Goal: Book appointment/travel/reservation

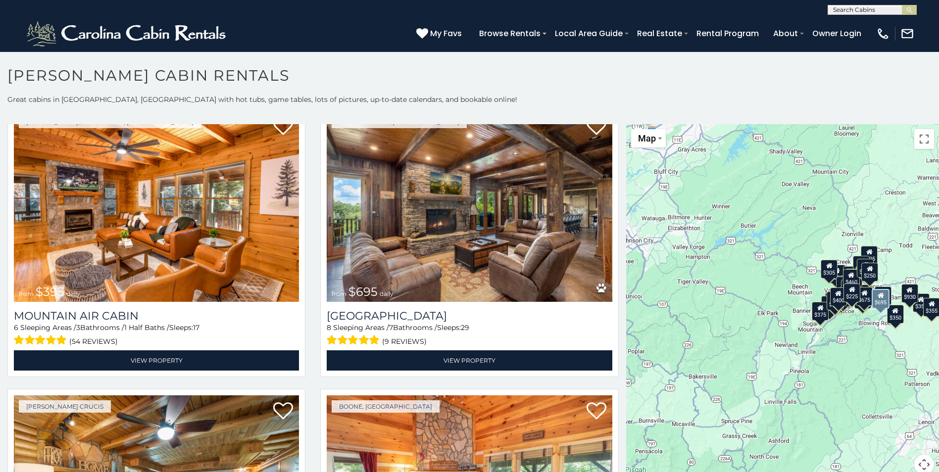
scroll to position [3566, 0]
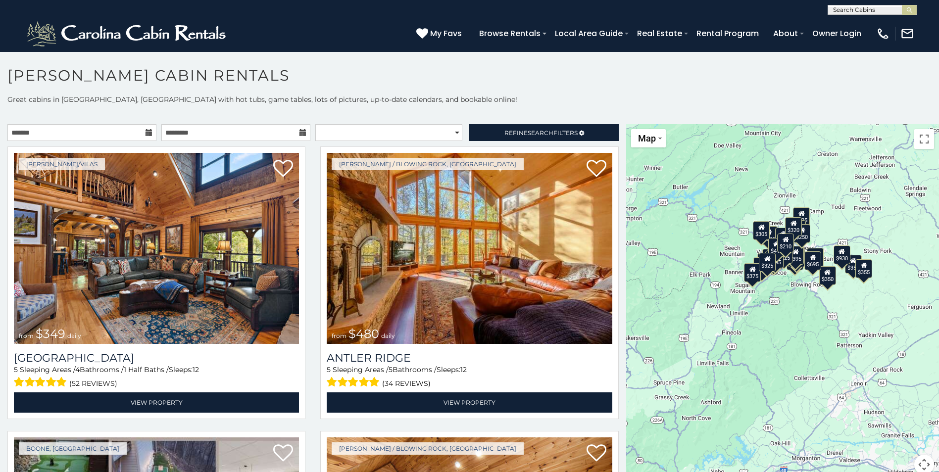
drag, startPoint x: 820, startPoint y: 367, endPoint x: 687, endPoint y: 289, distance: 153.4
click at [687, 289] on div "$349 $480 $525 $315 $355 $675 $635 $930 $400 $451 $330 $400 $485 $460 $395 $255…" at bounding box center [782, 305] width 313 height 363
click at [920, 139] on button "Toggle fullscreen view" at bounding box center [925, 139] width 20 height 20
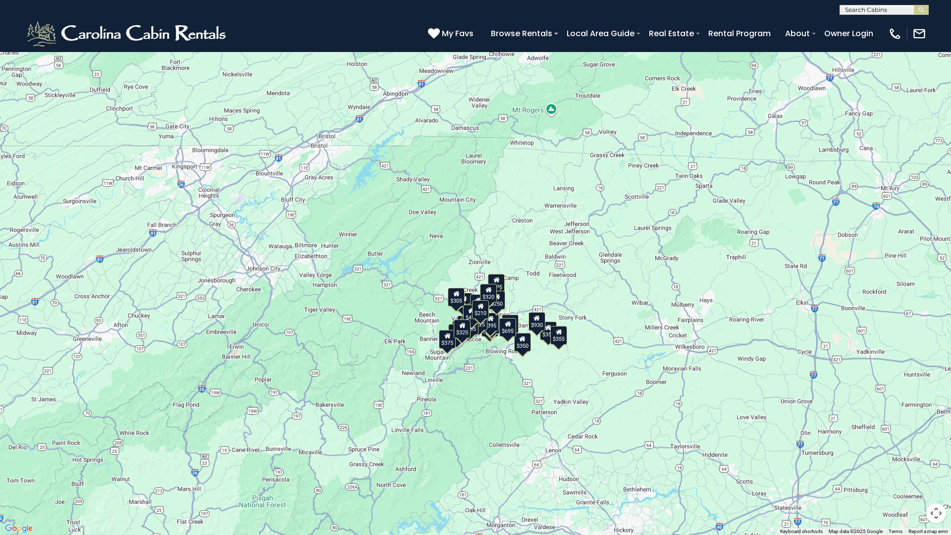
drag, startPoint x: 738, startPoint y: 290, endPoint x: 740, endPoint y: 397, distance: 107.0
click at [740, 397] on div "$349 $480 $525 $315 $355 $675 $635 $930 $400 $451 $330 $400 $485 $460 $395 $255…" at bounding box center [475, 267] width 951 height 535
click at [521, 346] on div "$350" at bounding box center [522, 342] width 17 height 19
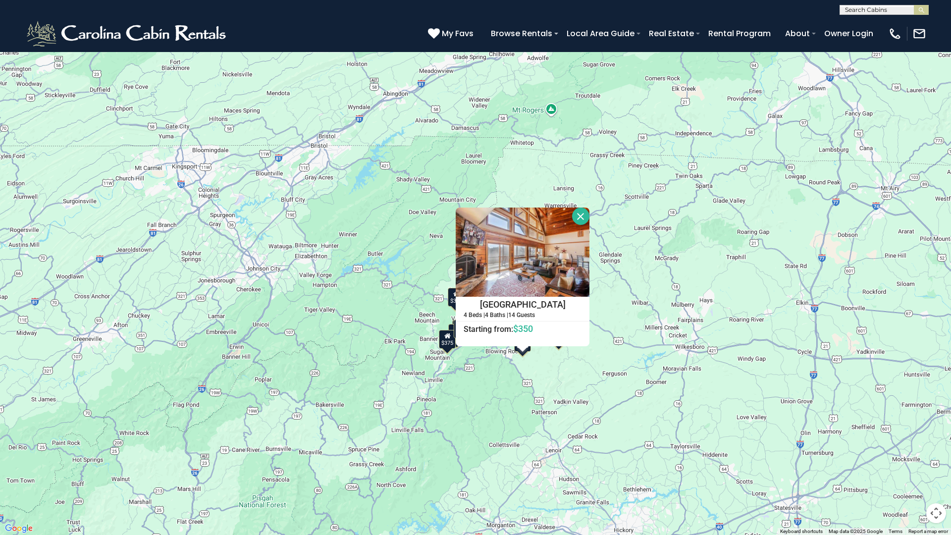
click at [588, 354] on div "$349 $480 $525 $315 $355 $675 $635 $930 $400 $451 $330 $400 $485 $460 $395 $255…" at bounding box center [475, 267] width 951 height 535
click at [581, 212] on button "Close" at bounding box center [580, 215] width 17 height 17
